Goal: Task Accomplishment & Management: Manage account settings

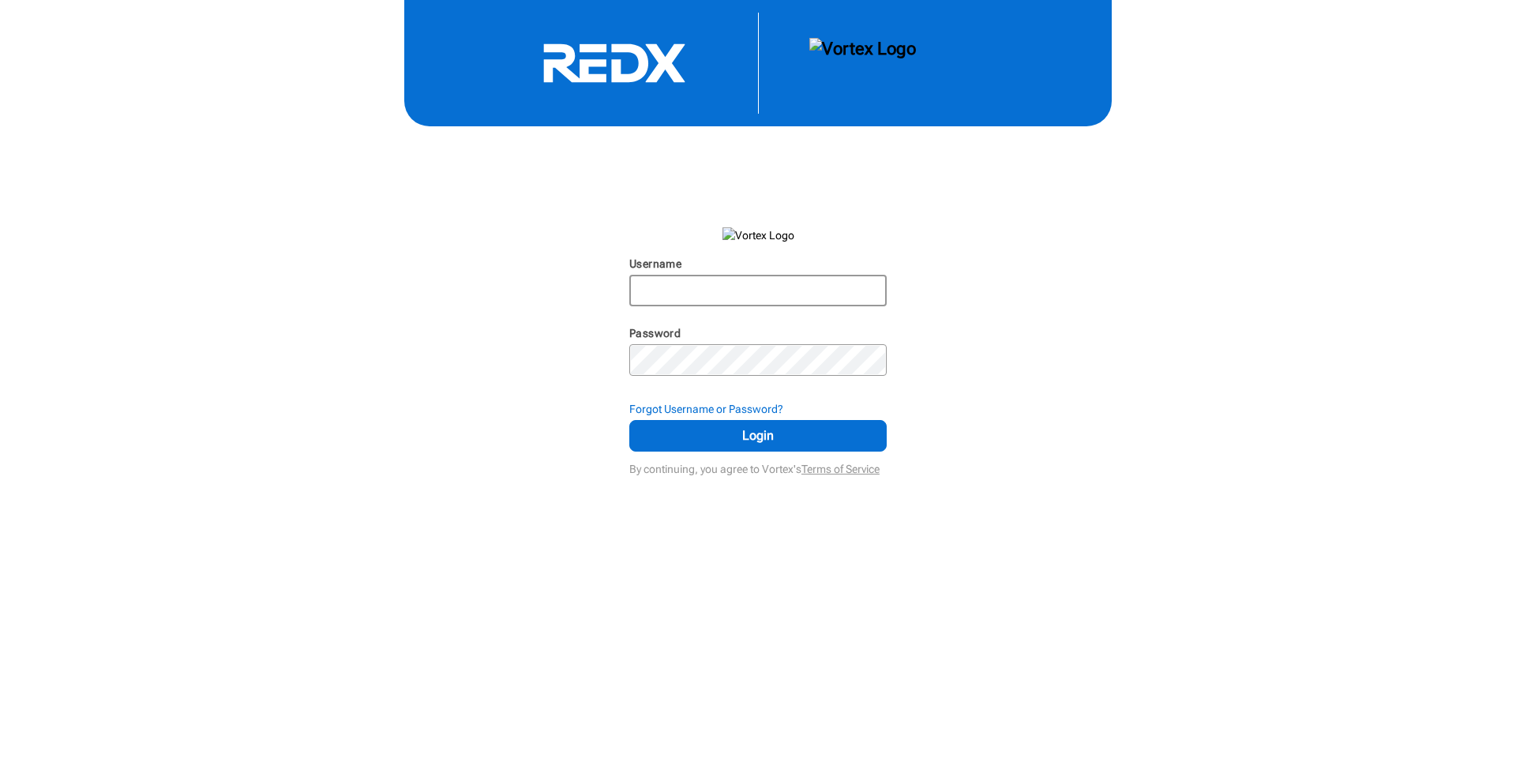
click at [843, 290] on input "Username" at bounding box center [758, 290] width 254 height 29
type input "mganetis.realtor@gmail.com"
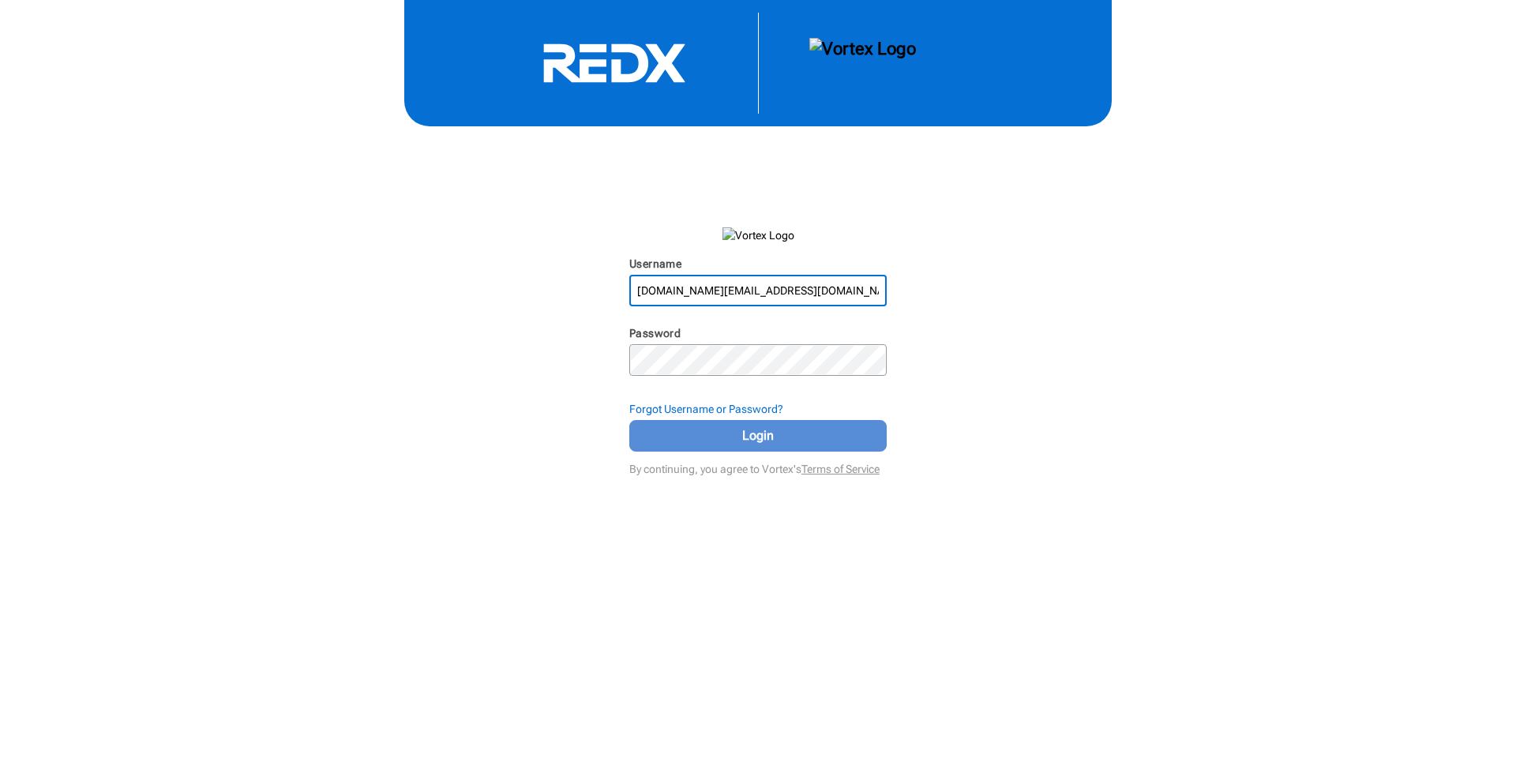
click at [720, 433] on span "Login" at bounding box center [758, 436] width 218 height 19
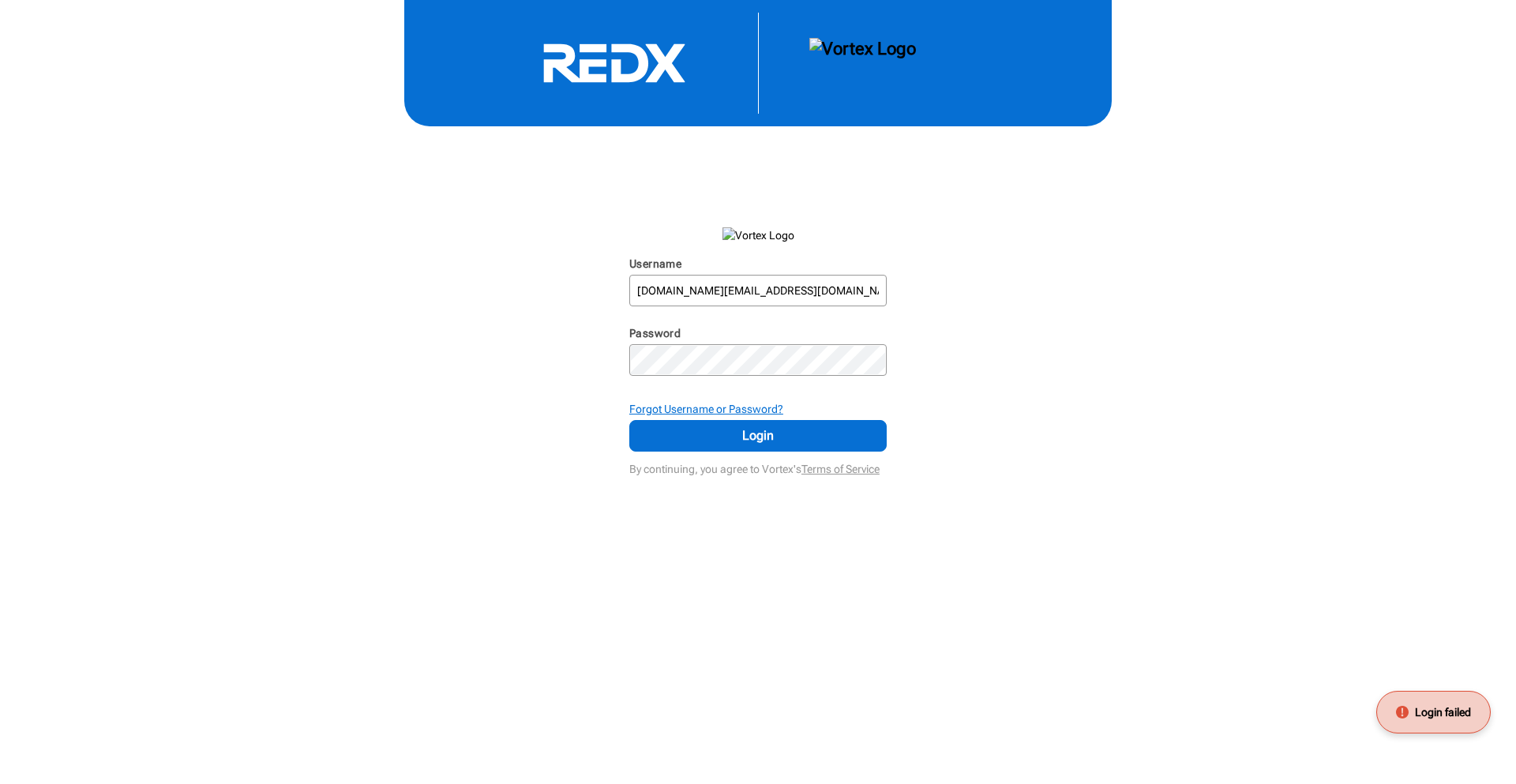
click at [711, 412] on strong "Forgot Username or Password?" at bounding box center [706, 409] width 154 height 13
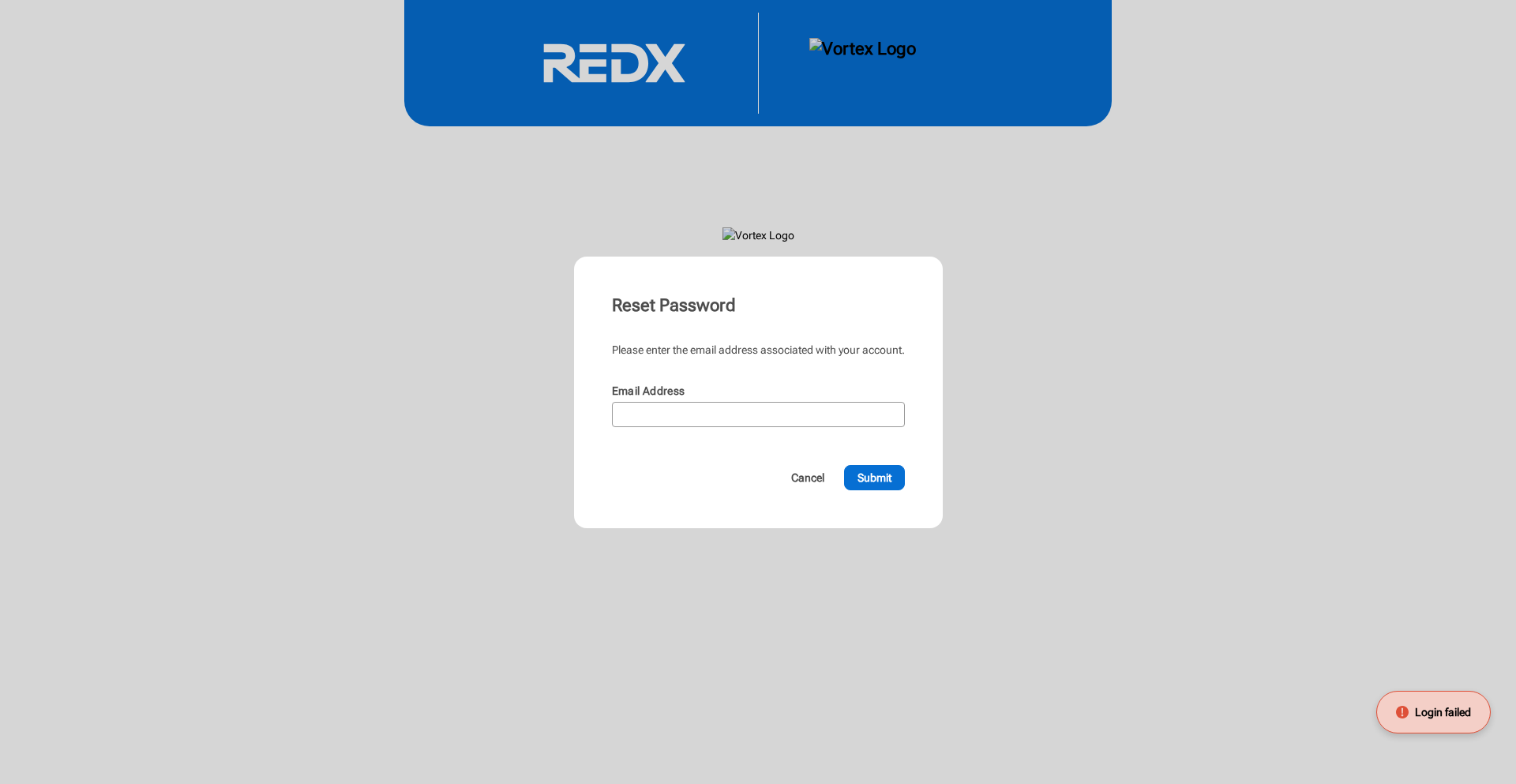
click at [711, 412] on input "Email Address" at bounding box center [759, 415] width 290 height 22
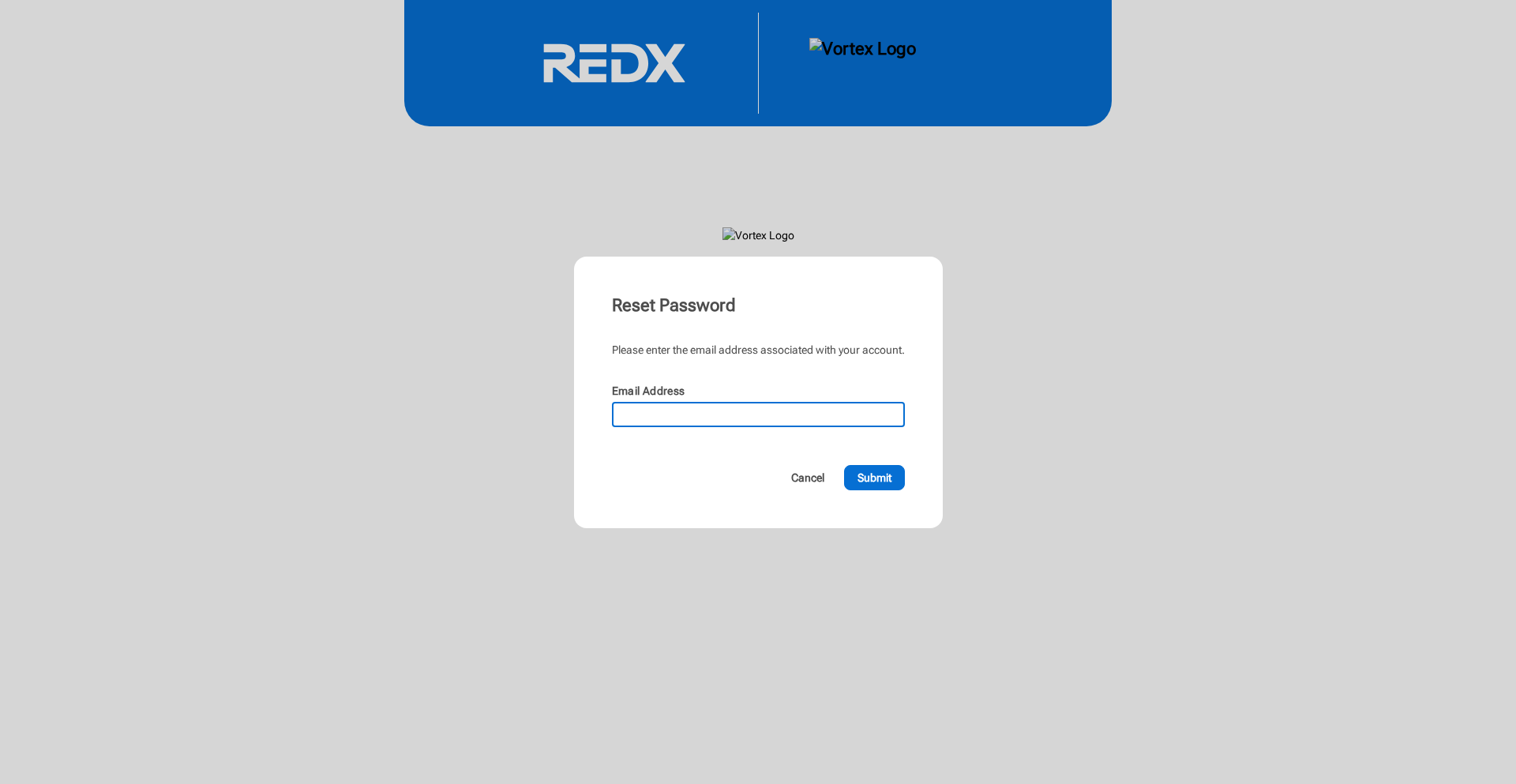
type input "mganetis.realtor@gmail.com"
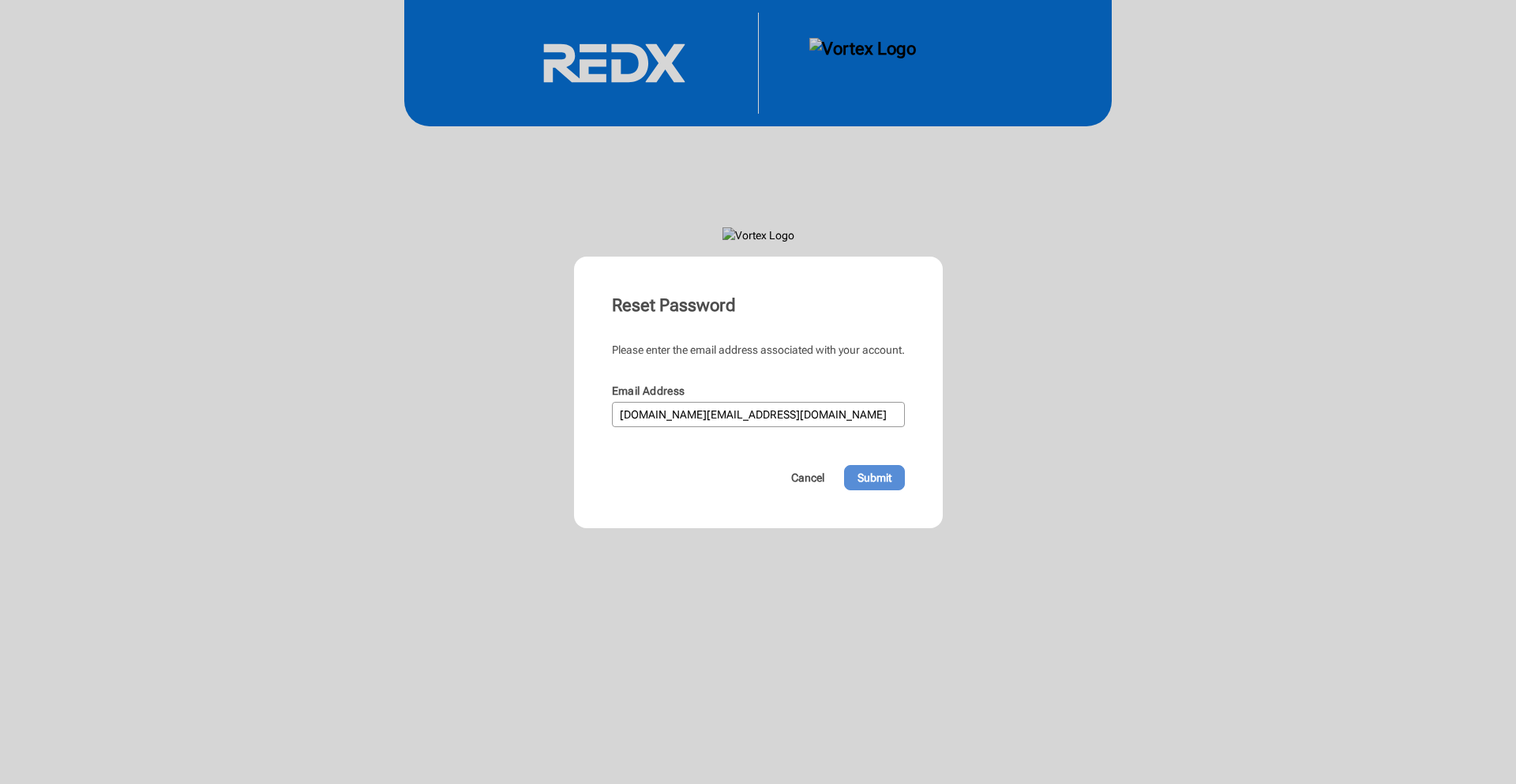
click at [888, 483] on span "Submit" at bounding box center [875, 478] width 34 height 16
